Goal: Task Accomplishment & Management: Manage account settings

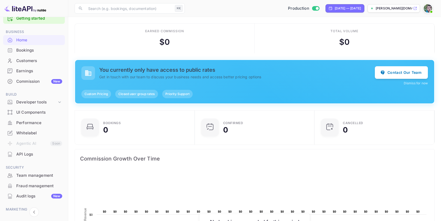
scroll to position [42, 0]
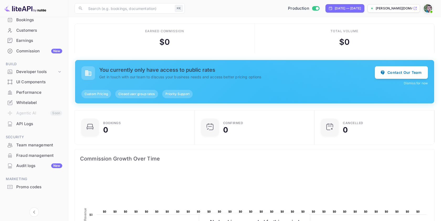
click at [428, 8] on img at bounding box center [427, 8] width 8 height 8
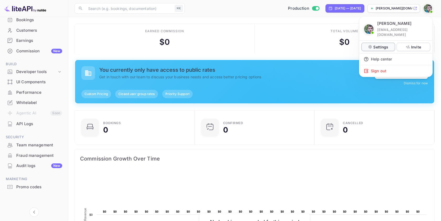
click at [380, 44] on p "Settings" at bounding box center [380, 47] width 15 height 6
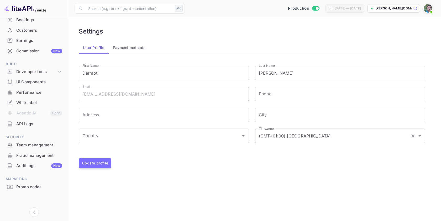
click at [290, 135] on input "(GMT+01:00) Madrid" at bounding box center [332, 136] width 151 height 10
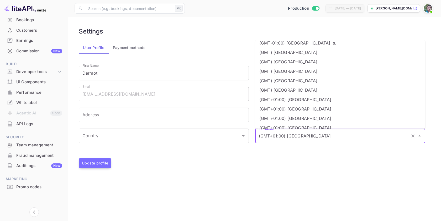
scroll to position [258, 0]
click at [284, 62] on li "(GMT) Dublin" at bounding box center [340, 62] width 170 height 9
type input "(GMT) Dublin"
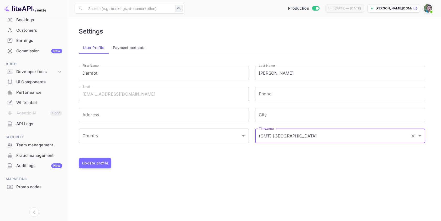
click at [128, 142] on div "Country" at bounding box center [164, 136] width 170 height 15
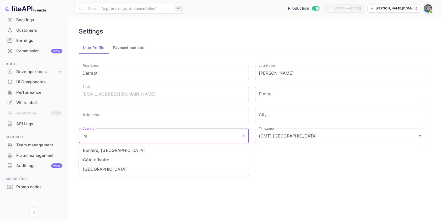
click at [103, 171] on li "Ireland" at bounding box center [164, 169] width 170 height 9
type input "Ireland"
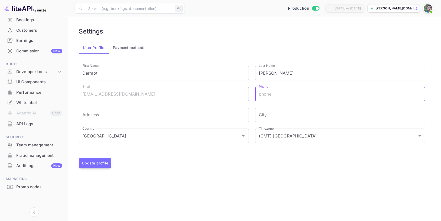
click at [272, 96] on input "Phone" at bounding box center [340, 94] width 170 height 15
type input "+353879611300"
type input "Fern Hill, Garrolagh"
type input "Drogheda, Co Louth"
click at [129, 51] on button "Payment methods" at bounding box center [129, 47] width 41 height 13
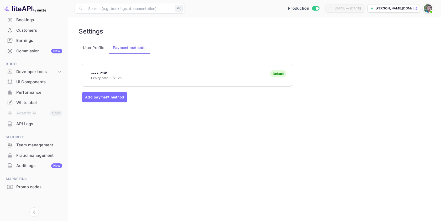
click at [103, 50] on button "User Profile" at bounding box center [94, 47] width 30 height 13
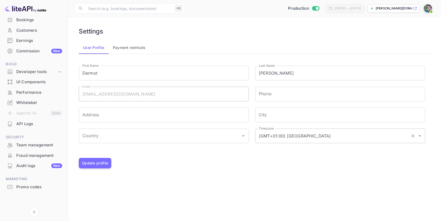
click at [298, 136] on input "(GMT+01:00) Madrid" at bounding box center [332, 136] width 151 height 10
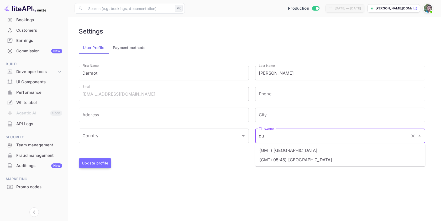
click at [299, 151] on li "(GMT) Dublin" at bounding box center [340, 150] width 170 height 9
type input "(GMT) Dublin"
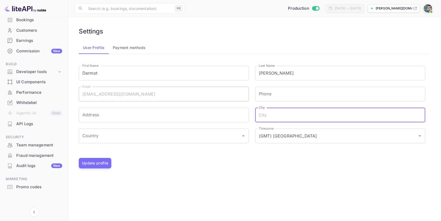
click at [267, 116] on input "City" at bounding box center [340, 115] width 170 height 15
type input "Drogheda, Co Louth"
type input "+353879611300"
type input "Fern Hill, Garrolagh"
type input "Ireland"
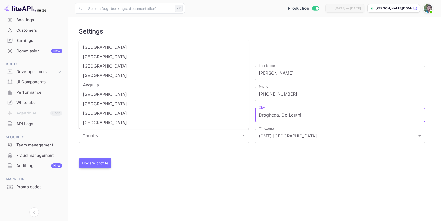
type input "Drogheda, Co Louth"
click at [94, 136] on input "Country" at bounding box center [159, 136] width 157 height 10
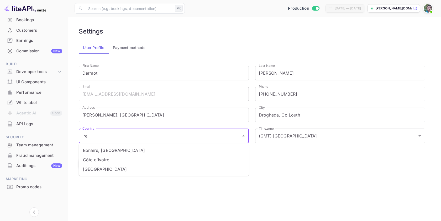
click at [91, 174] on ul "Bonaire, Sint Eustatius and Saba Côte d'Ivoire Ireland" at bounding box center [164, 160] width 170 height 33
click at [92, 173] on li "Ireland" at bounding box center [164, 169] width 170 height 9
type input "Ireland"
click at [97, 162] on button "Update profile" at bounding box center [95, 163] width 33 height 10
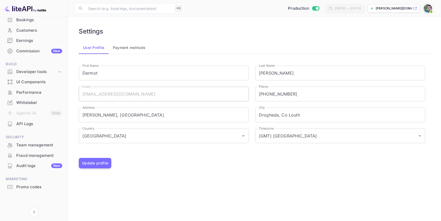
click at [32, 51] on div "Commission New" at bounding box center [39, 51] width 46 height 6
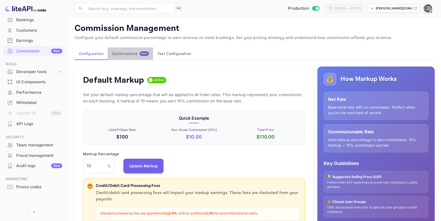
click at [134, 58] on button "Optimizations New" at bounding box center [130, 53] width 45 height 13
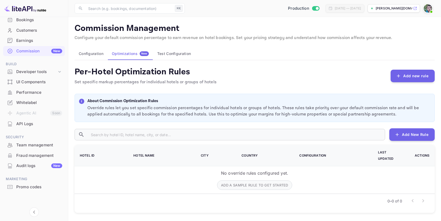
click at [181, 55] on button "Test Configuration" at bounding box center [174, 53] width 42 height 13
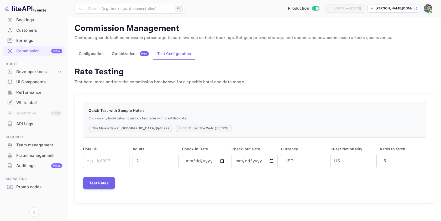
click at [105, 161] on input "text" at bounding box center [106, 161] width 46 height 15
click at [46, 71] on div "Developer tools" at bounding box center [36, 72] width 41 height 6
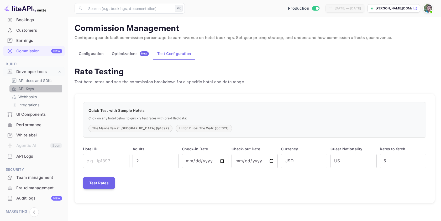
click at [30, 89] on p "API Keys" at bounding box center [25, 89] width 15 height 6
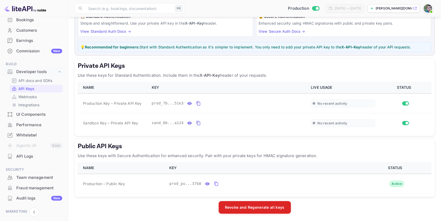
scroll to position [49, 0]
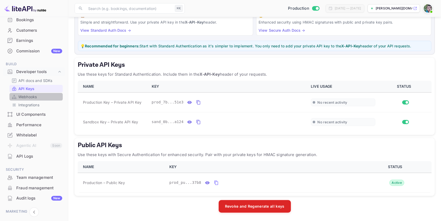
click at [38, 99] on link "Webhooks" at bounding box center [36, 97] width 49 height 6
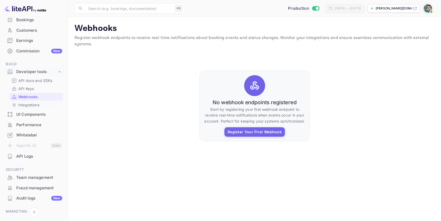
click at [34, 106] on p "Integrations" at bounding box center [28, 105] width 21 height 6
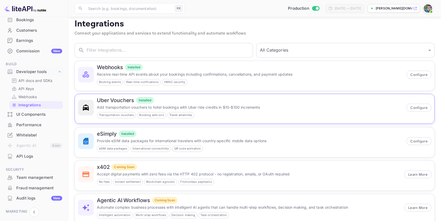
scroll to position [18, 0]
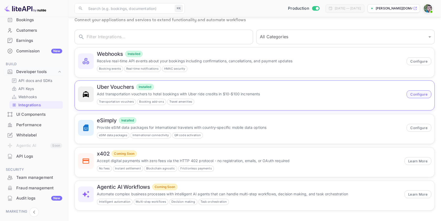
click at [425, 93] on button "Configure" at bounding box center [418, 95] width 25 height 8
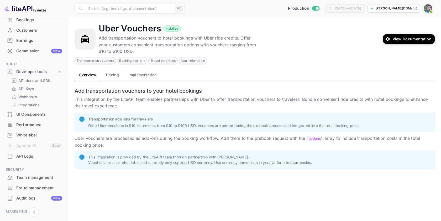
click at [113, 75] on button "Pricing" at bounding box center [112, 75] width 24 height 13
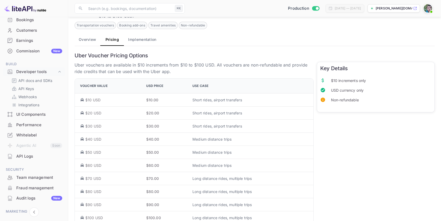
scroll to position [49, 0]
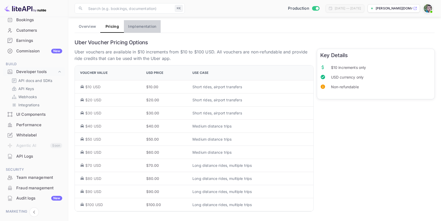
click at [135, 28] on button "Implementation" at bounding box center [142, 26] width 36 height 13
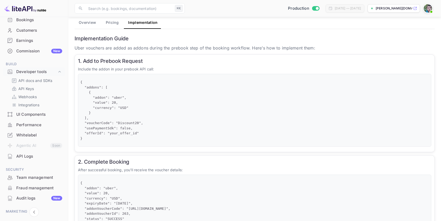
scroll to position [52, 0]
click at [88, 24] on button "Overview" at bounding box center [88, 23] width 26 height 13
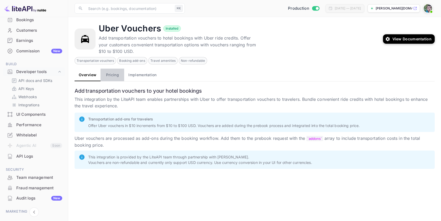
click at [114, 74] on button "Pricing" at bounding box center [112, 75] width 24 height 13
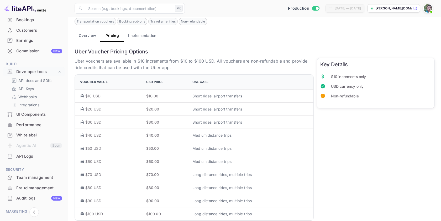
scroll to position [49, 0]
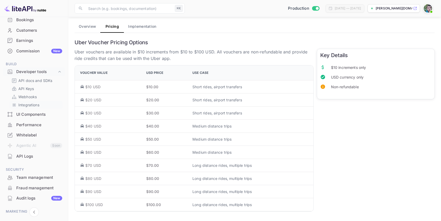
click at [33, 105] on p "Integrations" at bounding box center [28, 105] width 21 height 6
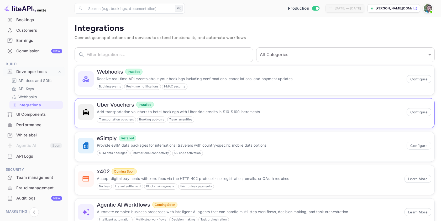
scroll to position [18, 0]
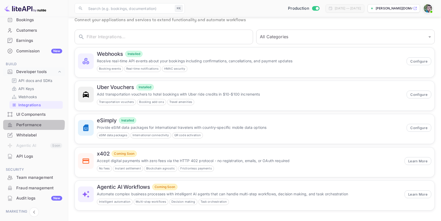
click at [29, 124] on div "Performance" at bounding box center [39, 125] width 46 height 6
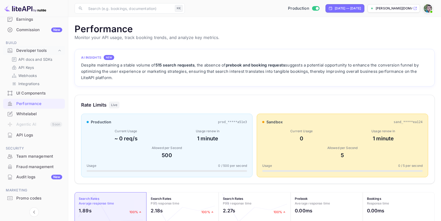
scroll to position [74, 0]
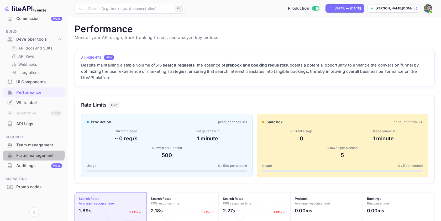
click at [31, 154] on div "Fraud management" at bounding box center [39, 156] width 46 height 6
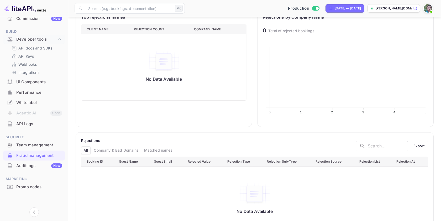
scroll to position [193, 0]
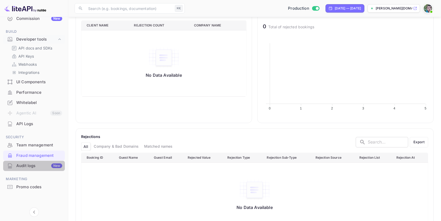
click at [37, 166] on div "Audit logs New" at bounding box center [39, 166] width 46 height 6
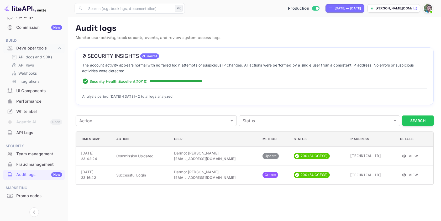
scroll to position [61, 0]
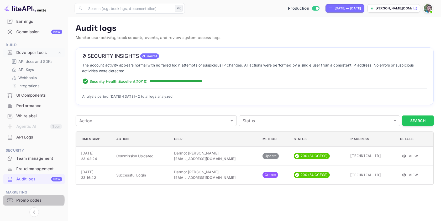
click at [28, 200] on div "Promo codes" at bounding box center [39, 201] width 46 height 6
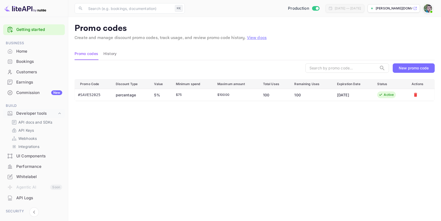
click at [24, 52] on div "Home" at bounding box center [39, 52] width 46 height 6
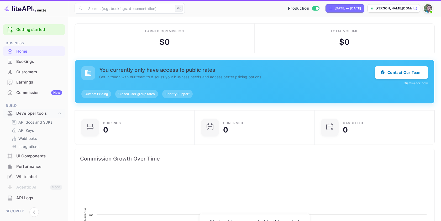
scroll to position [85, 117]
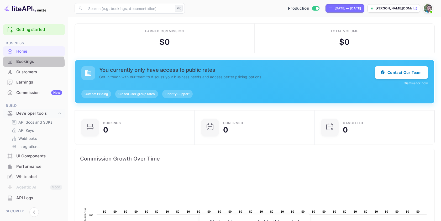
click at [25, 65] on div "Bookings" at bounding box center [34, 62] width 62 height 10
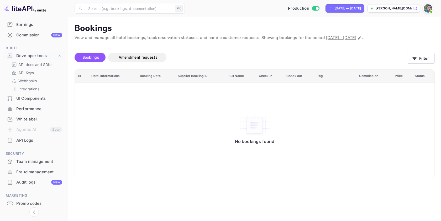
scroll to position [67, 0]
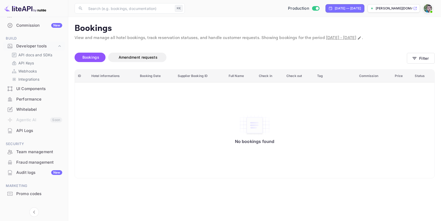
click at [30, 107] on div "Whitelabel" at bounding box center [39, 110] width 46 height 6
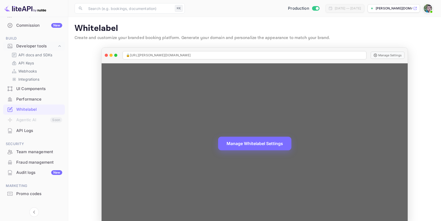
scroll to position [9, 0]
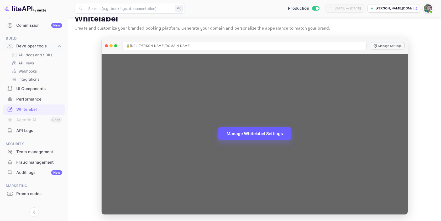
click at [268, 136] on button "Manage Whitelabel Settings" at bounding box center [254, 134] width 73 height 14
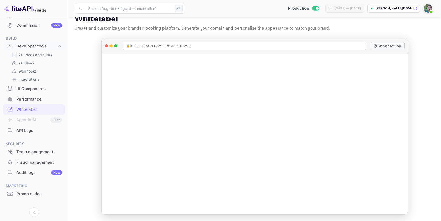
scroll to position [0, 0]
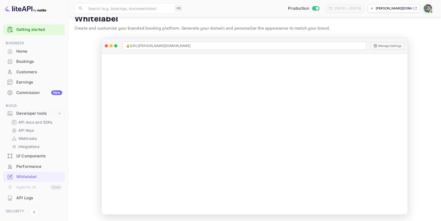
click at [22, 53] on div "Home" at bounding box center [39, 52] width 46 height 6
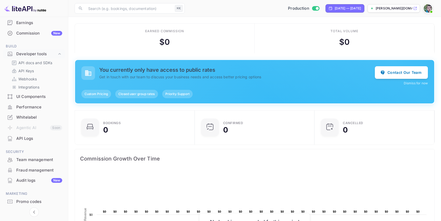
scroll to position [62, 0]
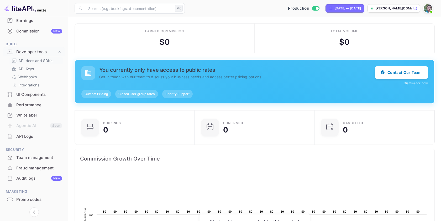
click at [28, 62] on p "API docs and SDKs" at bounding box center [35, 61] width 34 height 6
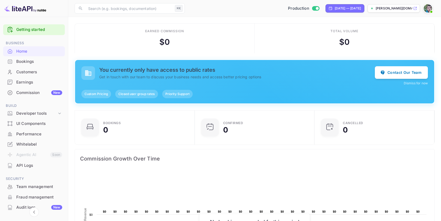
click at [397, 8] on p "[PERSON_NAME][DOMAIN_NAME]..." at bounding box center [393, 8] width 36 height 5
click at [32, 142] on div "Whitelabel" at bounding box center [39, 145] width 46 height 6
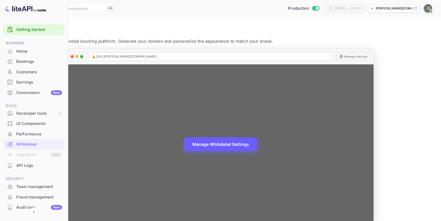
click at [257, 143] on button "Manage Whitelabel Settings" at bounding box center [220, 145] width 73 height 14
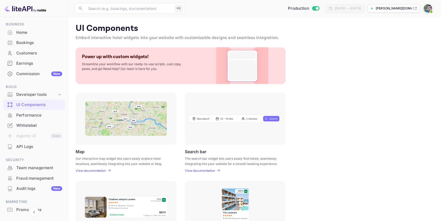
scroll to position [42, 0]
